Goal: Transaction & Acquisition: Purchase product/service

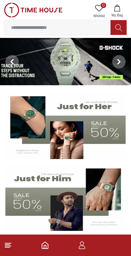
click at [11, 245] on icon at bounding box center [8, 245] width 8 height 8
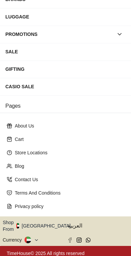
scroll to position [104, 0]
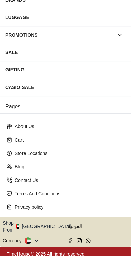
click at [41, 224] on button "Shop From UAE" at bounding box center [39, 226] width 73 height 13
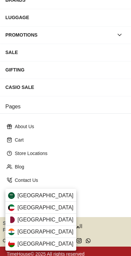
click at [49, 196] on div "Saudi Arabia" at bounding box center [40, 196] width 71 height 12
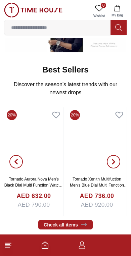
scroll to position [179, 0]
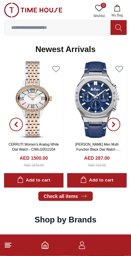
click at [71, 26] on input at bounding box center [57, 27] width 106 height 13
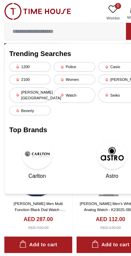
click at [33, 79] on div "[PERSON_NAME][GEOGRAPHIC_DATA]" at bounding box center [26, 83] width 36 height 13
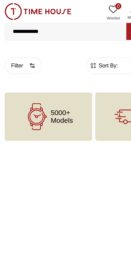
click at [25, 55] on button "Filter" at bounding box center [20, 57] width 33 height 14
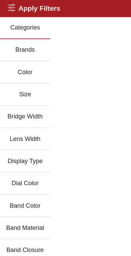
click at [30, 43] on button "Brands" at bounding box center [22, 43] width 44 height 19
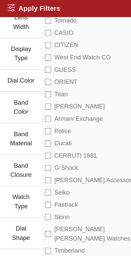
scroll to position [120, 0]
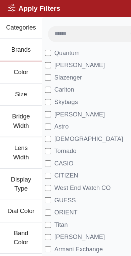
click at [46, 6] on h2 "Apply Filters" at bounding box center [30, 7] width 46 height 9
click at [31, 10] on h2 "Apply Filters" at bounding box center [30, 7] width 46 height 9
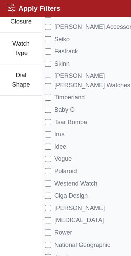
scroll to position [248, 0]
click at [15, 153] on ul "Categories Brands Color Size Bridge Width Lens Width Display Type Dial Color Ba…" at bounding box center [18, 5] width 37 height 477
click at [13, 2] on div "Apply Filters Close menu" at bounding box center [65, 7] width 131 height 15
click at [12, 5] on icon at bounding box center [10, 6] width 7 height 7
click at [15, 7] on h2 "Apply Filters" at bounding box center [30, 7] width 46 height 9
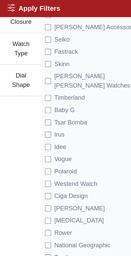
click at [13, 10] on h2 "Apply Filters" at bounding box center [30, 7] width 46 height 9
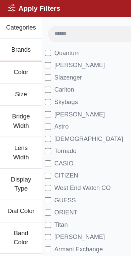
scroll to position [0, 0]
click at [66, 29] on input at bounding box center [75, 29] width 67 height 13
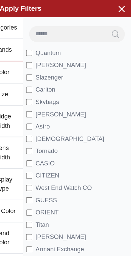
click at [118, 4] on icon "button" at bounding box center [122, 7] width 8 height 8
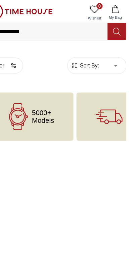
click at [62, 28] on input "**********" at bounding box center [57, 27] width 106 height 13
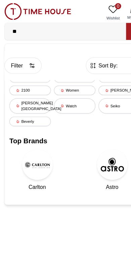
type input "*"
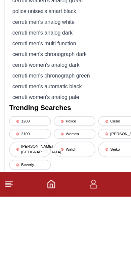
type input "****"
click at [62, 155] on div "cerruti men's automatic black" at bounding box center [65, 159] width 114 height 9
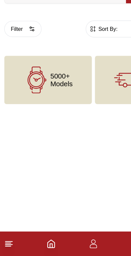
click at [16, 50] on button "Filter" at bounding box center [20, 57] width 33 height 14
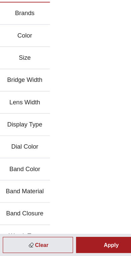
click at [84, 239] on div "Apply" at bounding box center [97, 246] width 61 height 14
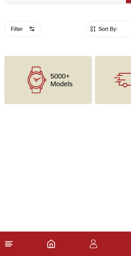
click at [46, 245] on polyline "Home" at bounding box center [45, 246] width 2 height 3
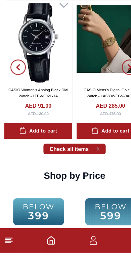
scroll to position [761, 0]
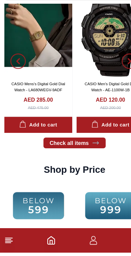
click at [73, 155] on link "Check all items" at bounding box center [65, 159] width 54 height 9
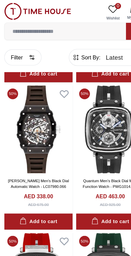
scroll to position [779, 0]
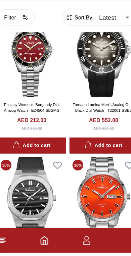
scroll to position [1975, 0]
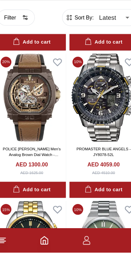
scroll to position [3487, 0]
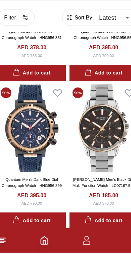
scroll to position [4876, 0]
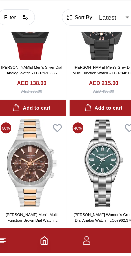
scroll to position [5232, 0]
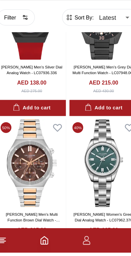
click at [17, 43] on button "Filter" at bounding box center [20, 50] width 33 height 14
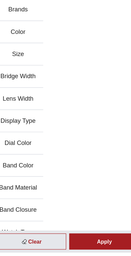
click at [20, 34] on button "Brands" at bounding box center [22, 43] width 44 height 19
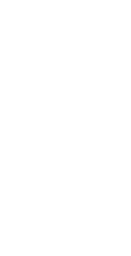
scroll to position [1166, 0]
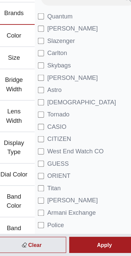
scroll to position [32, 0]
click at [89, 239] on div "Apply" at bounding box center [97, 246] width 61 height 14
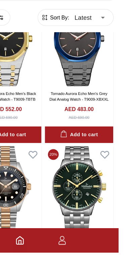
scroll to position [563, 11]
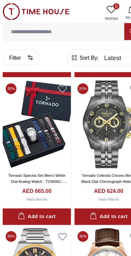
scroll to position [1689, 0]
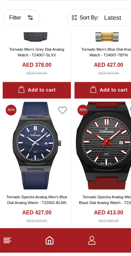
scroll to position [2928, 0]
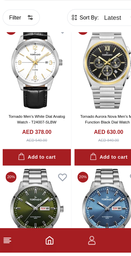
scroll to position [4936, 0]
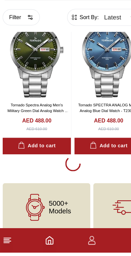
scroll to position [5072, 0]
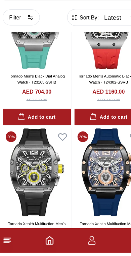
scroll to position [7426, 0]
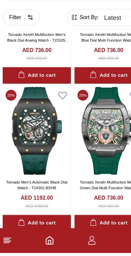
scroll to position [7593, 0]
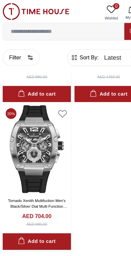
scroll to position [7992, 0]
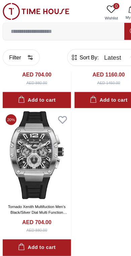
click at [32, 131] on img at bounding box center [34, 135] width 60 height 77
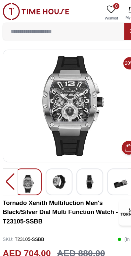
click at [101, 162] on img at bounding box center [107, 160] width 12 height 15
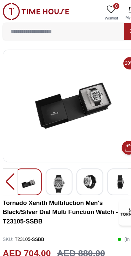
click at [80, 158] on img at bounding box center [80, 159] width 12 height 12
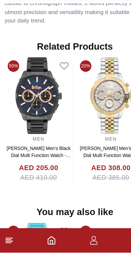
scroll to position [561, 0]
